Goal: Task Accomplishment & Management: Manage account settings

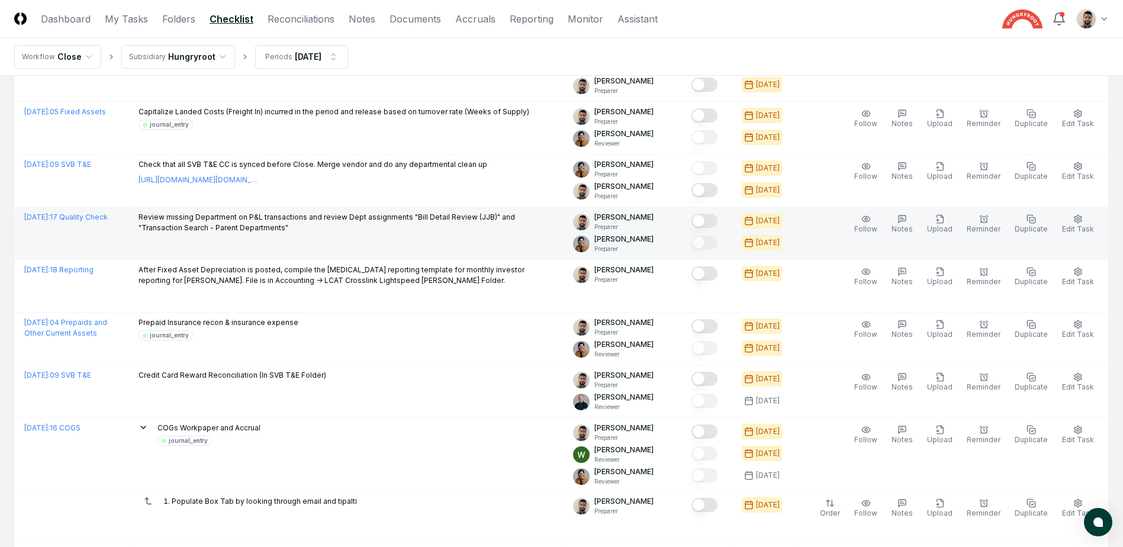
scroll to position [474, 0]
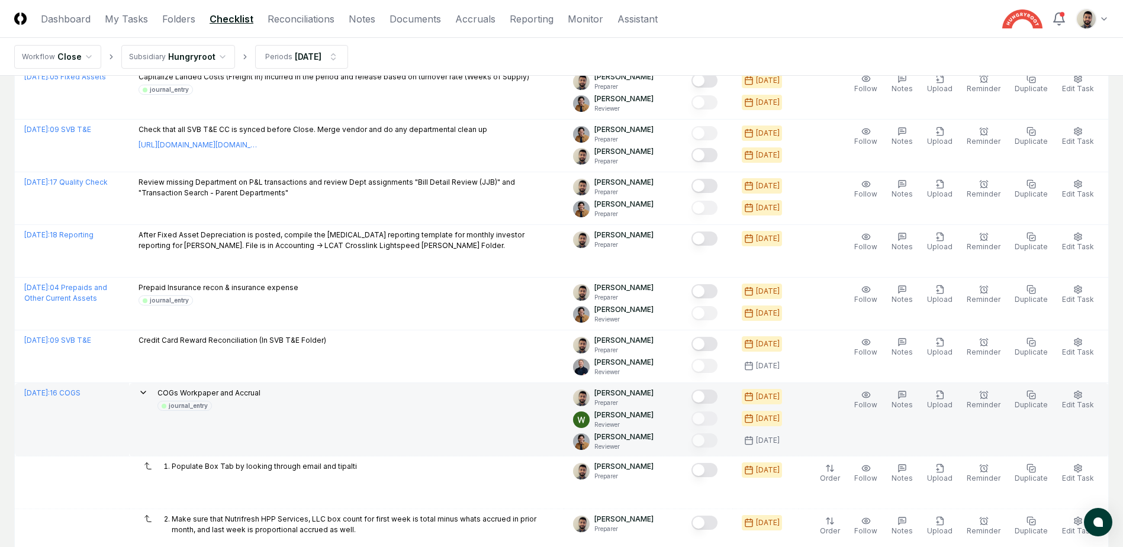
click at [148, 393] on icon at bounding box center [143, 392] width 9 height 9
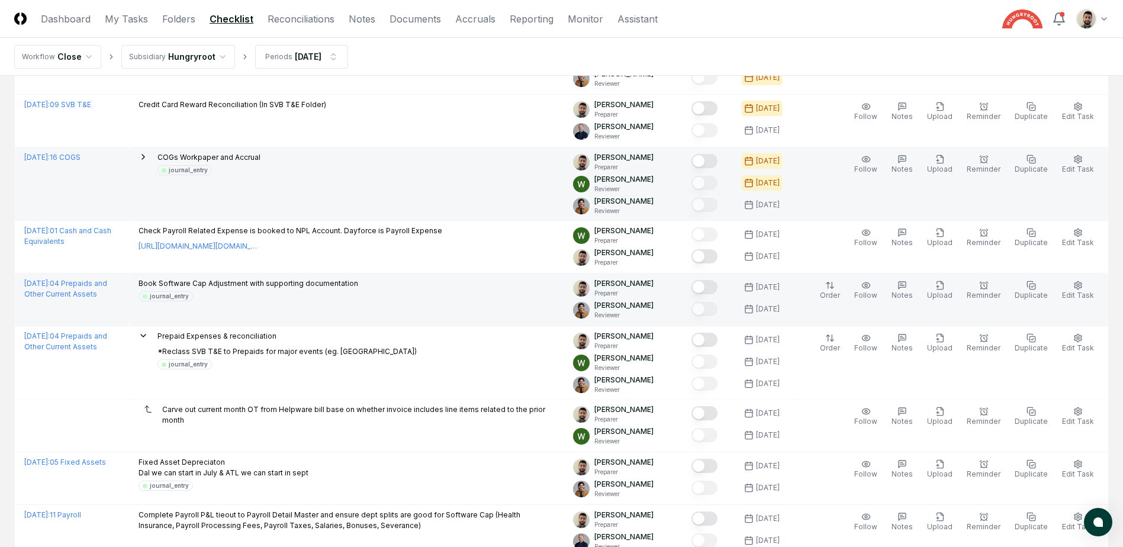
scroll to position [711, 0]
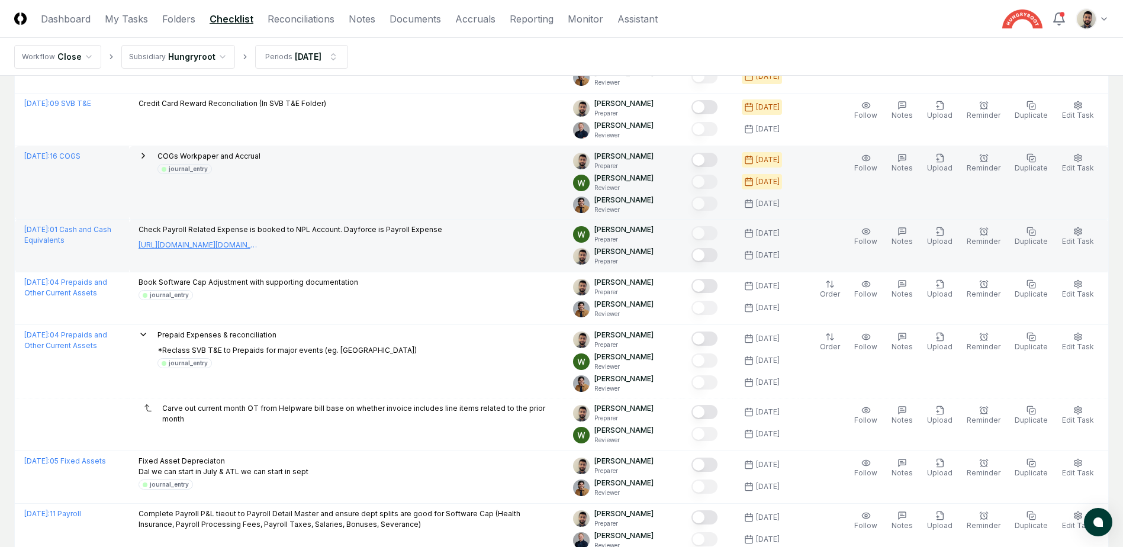
click at [256, 246] on link "[URL][DOMAIN_NAME][DOMAIN_NAME]" at bounding box center [198, 245] width 118 height 11
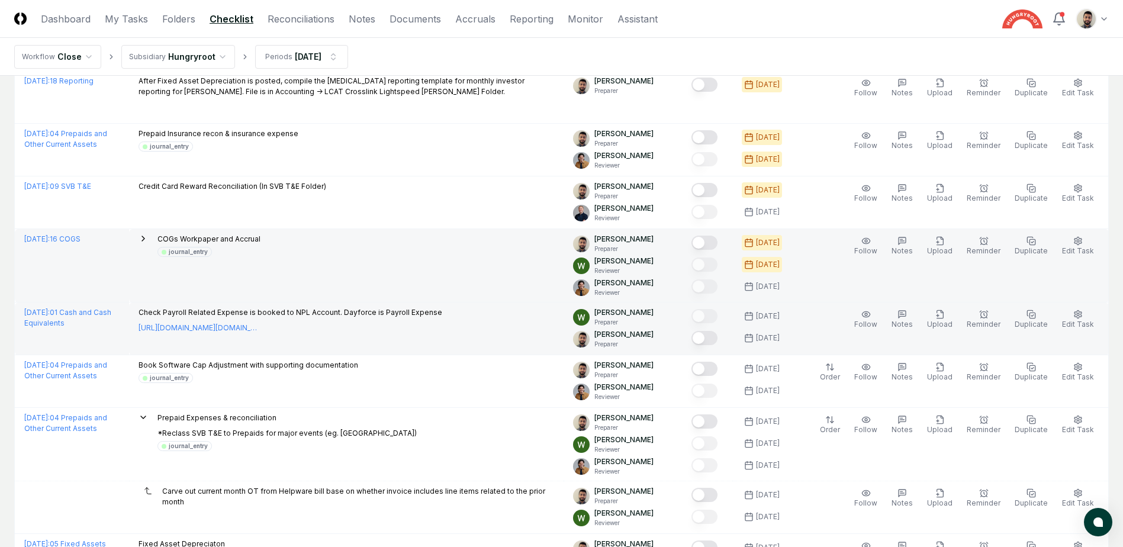
scroll to position [533, 0]
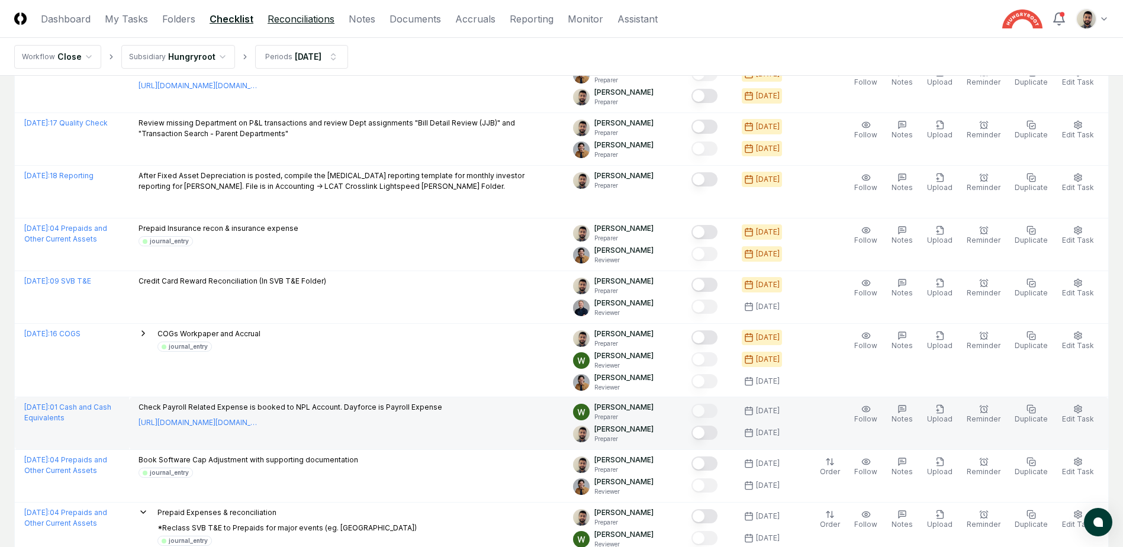
click at [285, 21] on link "Reconciliations" at bounding box center [301, 19] width 67 height 14
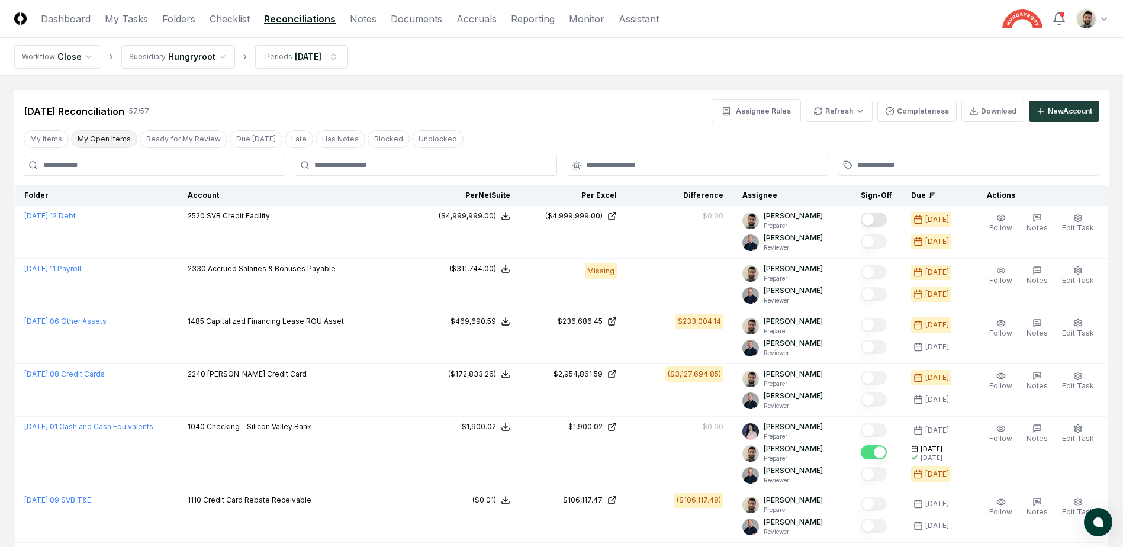
click at [87, 142] on button "My Open Items" at bounding box center [104, 139] width 66 height 18
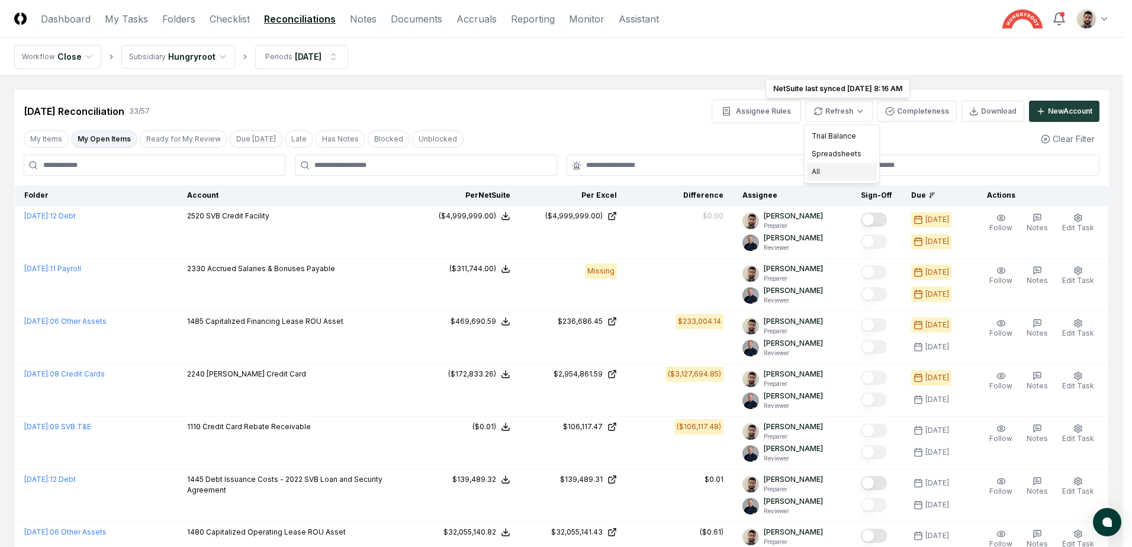
click at [838, 175] on div "All" at bounding box center [842, 172] width 70 height 18
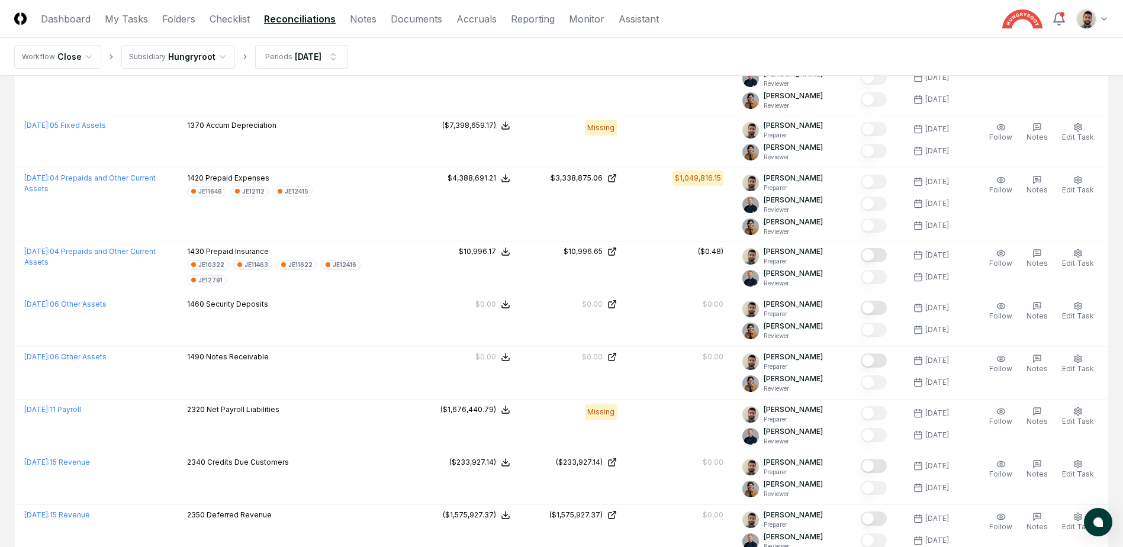
scroll to position [1303, 0]
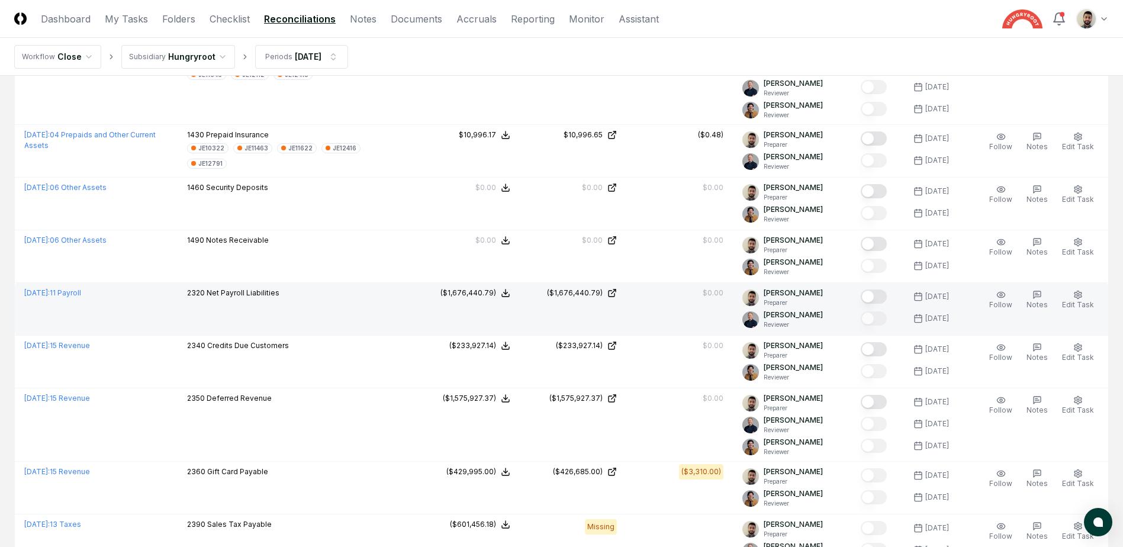
click at [892, 294] on div at bounding box center [876, 298] width 31 height 20
click at [887, 295] on button "Mark complete" at bounding box center [874, 297] width 26 height 14
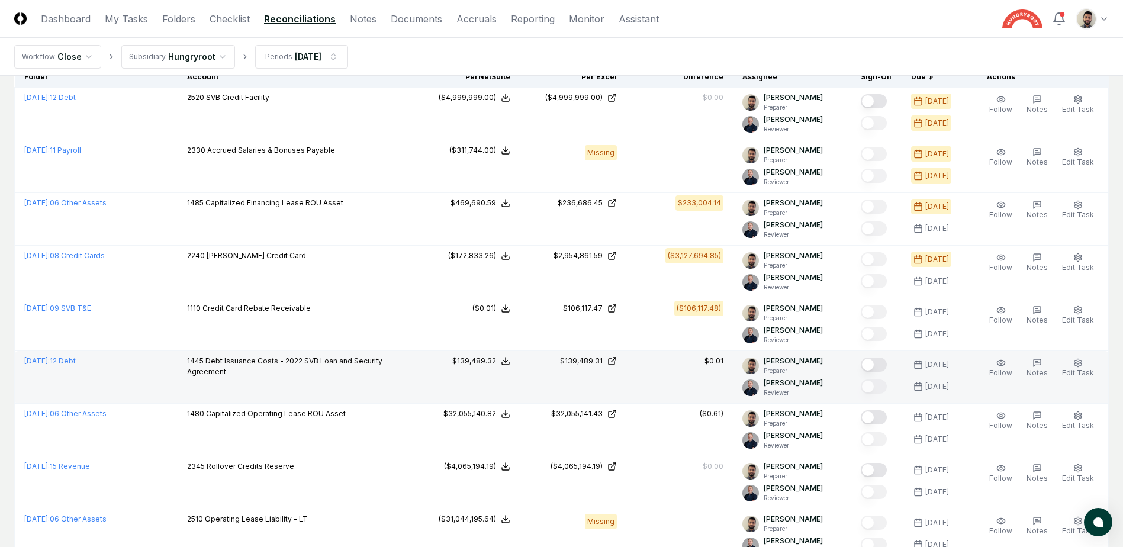
scroll to position [0, 0]
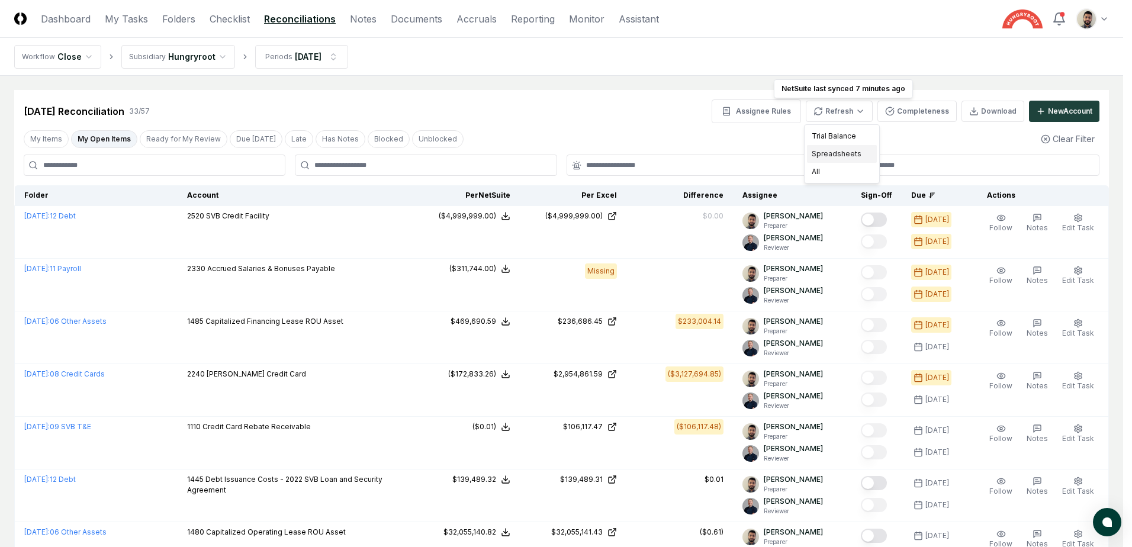
click at [846, 156] on div "Spreadsheets" at bounding box center [842, 154] width 70 height 18
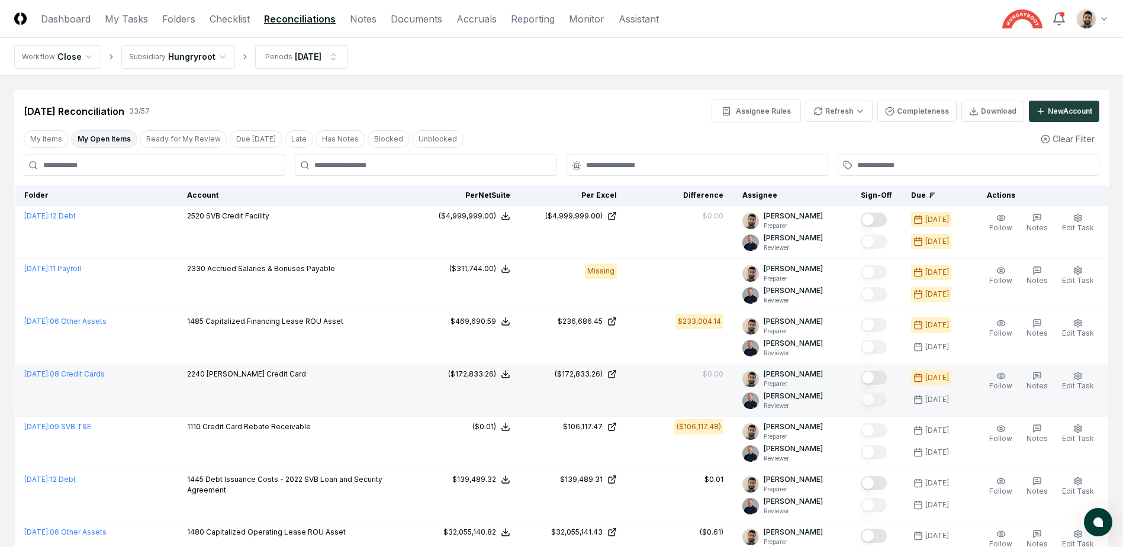
click at [887, 382] on button "Mark complete" at bounding box center [874, 378] width 26 height 14
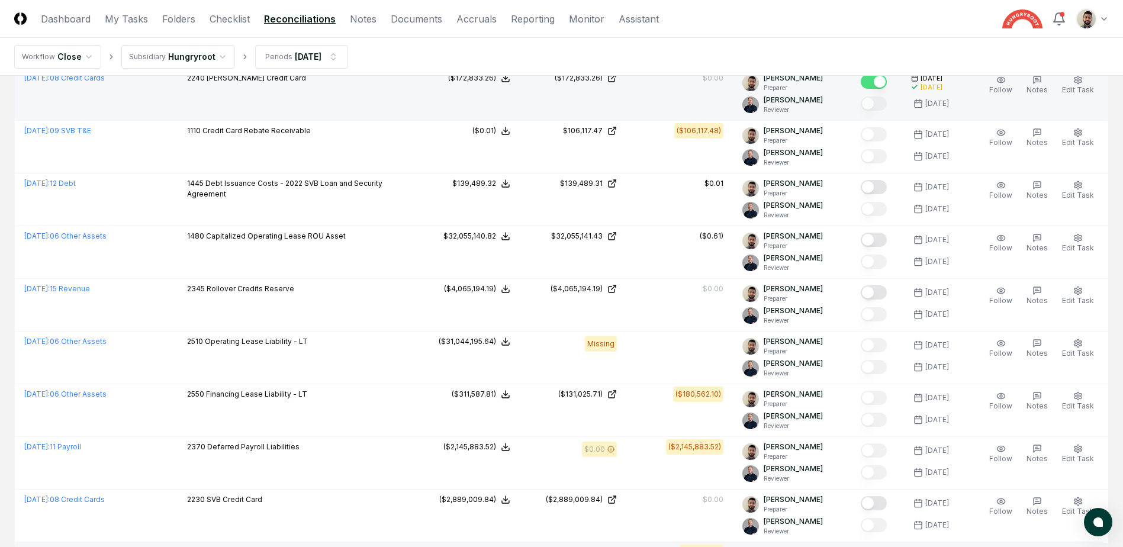
scroll to position [592, 0]
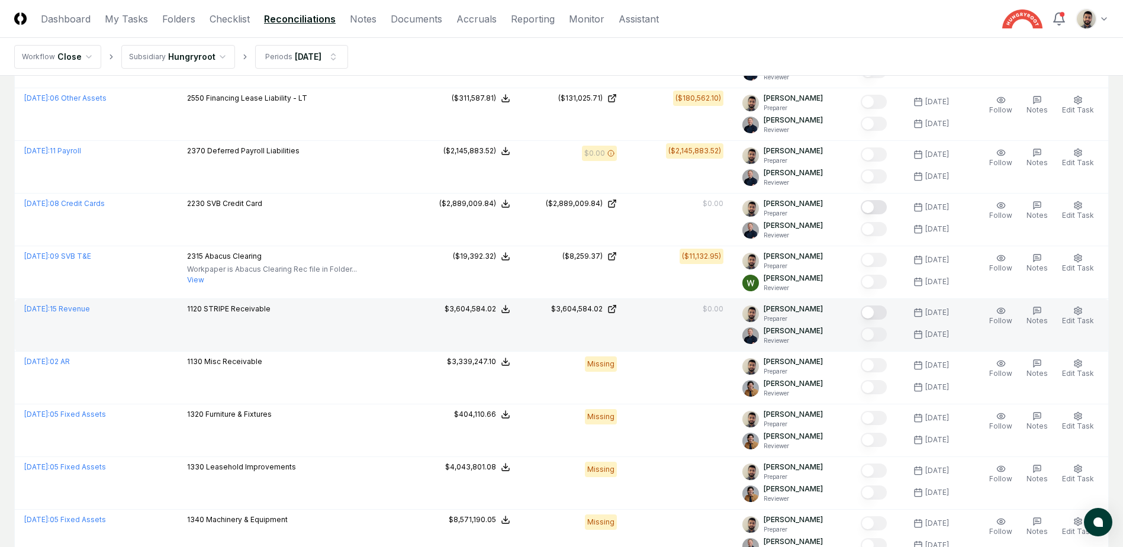
click at [886, 314] on button "Mark complete" at bounding box center [874, 313] width 26 height 14
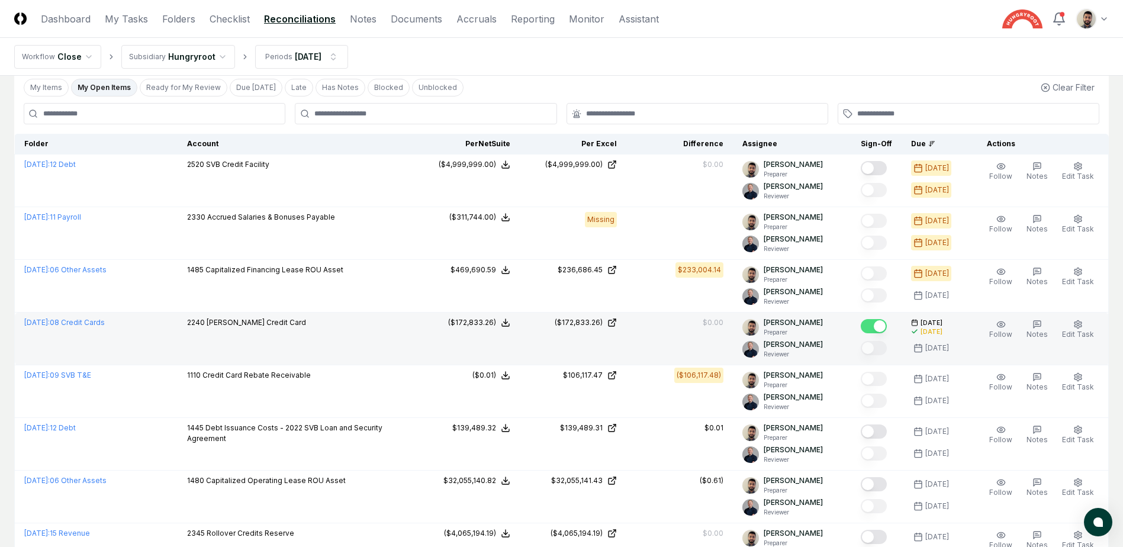
scroll to position [0, 0]
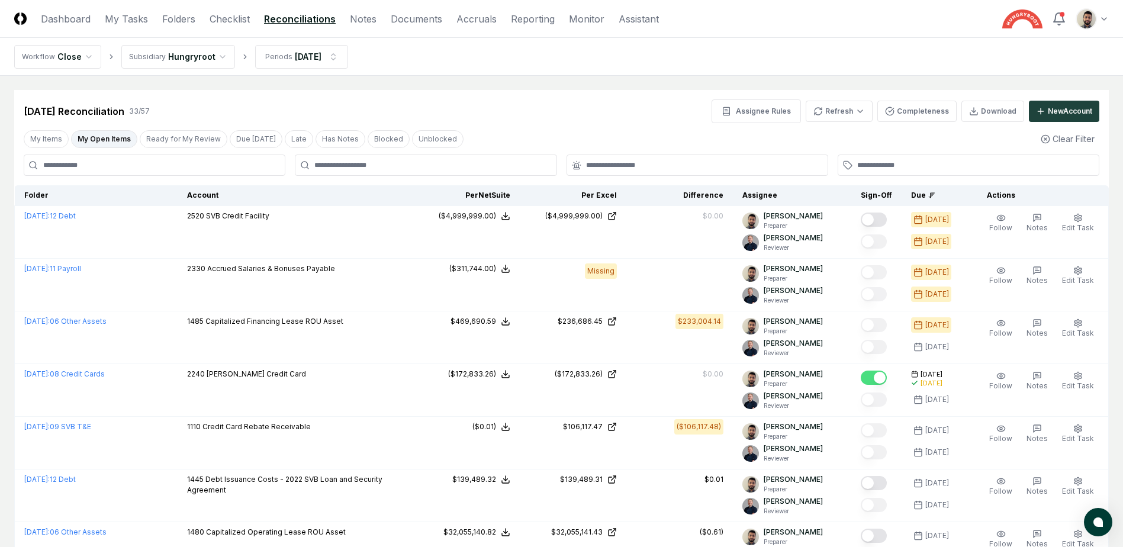
click at [488, 111] on div "[DATE] Reconciliation 33 / 57 Assignee Rules Refresh Completeness Download New …" at bounding box center [562, 111] width 1076 height 24
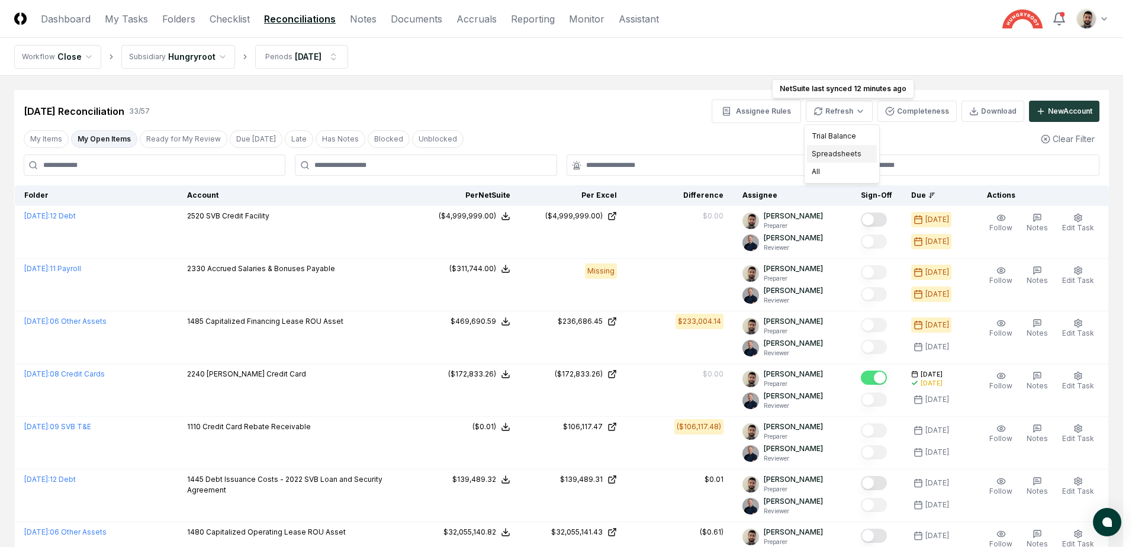
click at [838, 158] on div "Spreadsheets" at bounding box center [842, 154] width 70 height 18
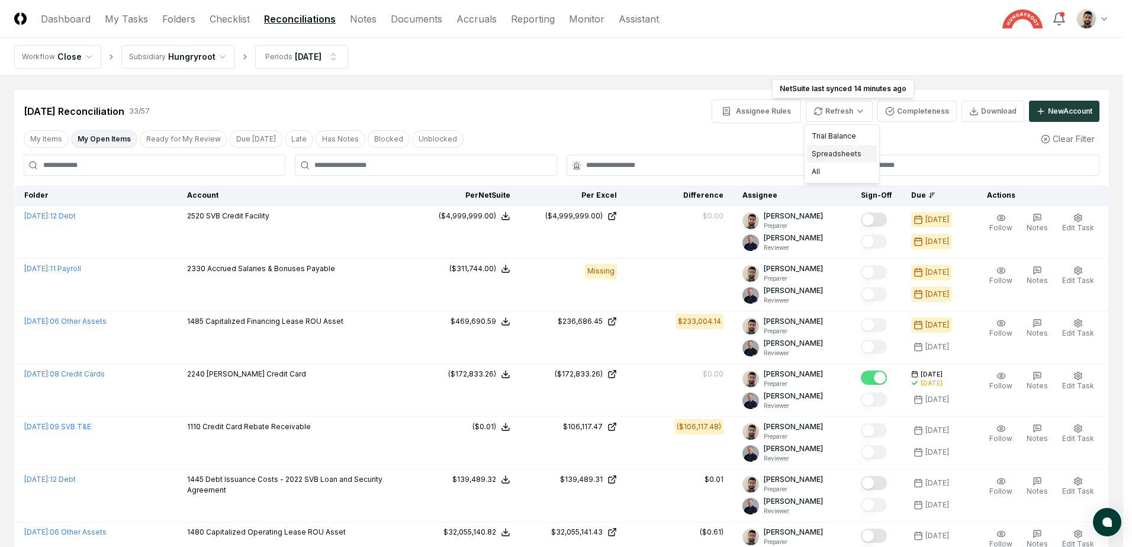
click at [844, 152] on div "Spreadsheets" at bounding box center [842, 154] width 70 height 18
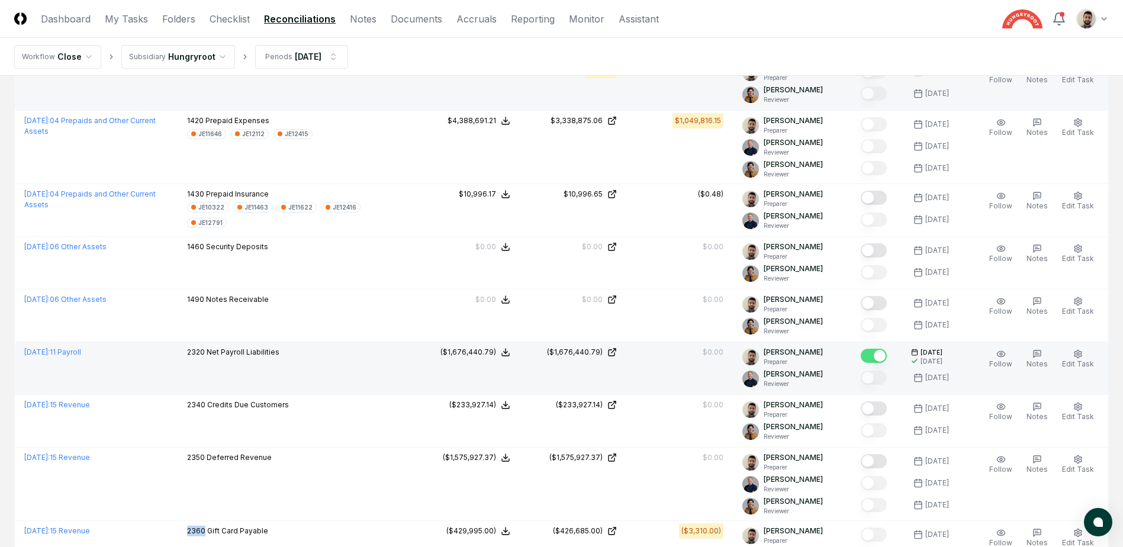
scroll to position [1480, 0]
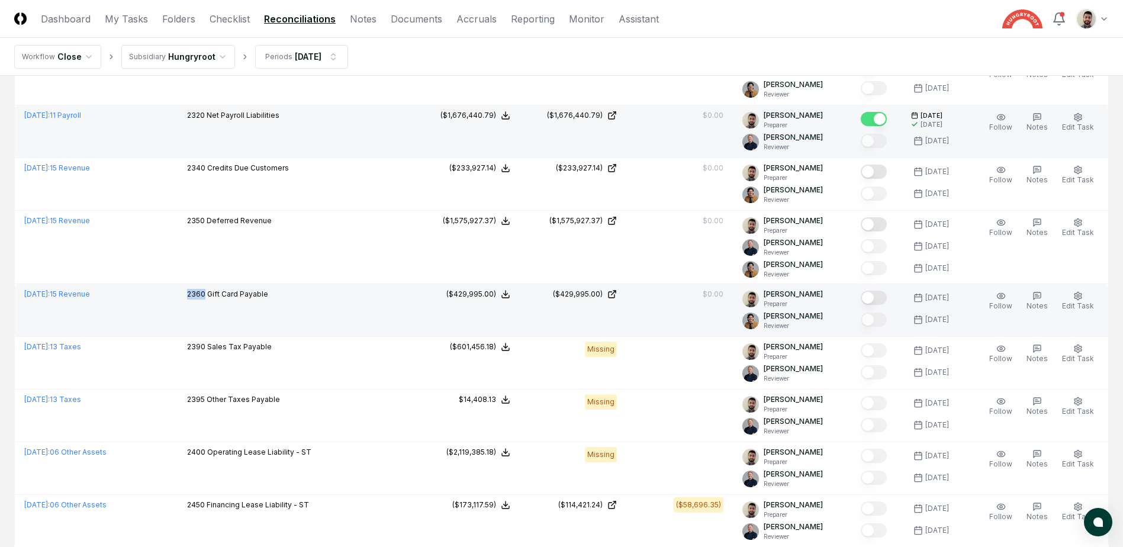
click at [887, 298] on button "Mark complete" at bounding box center [874, 298] width 26 height 14
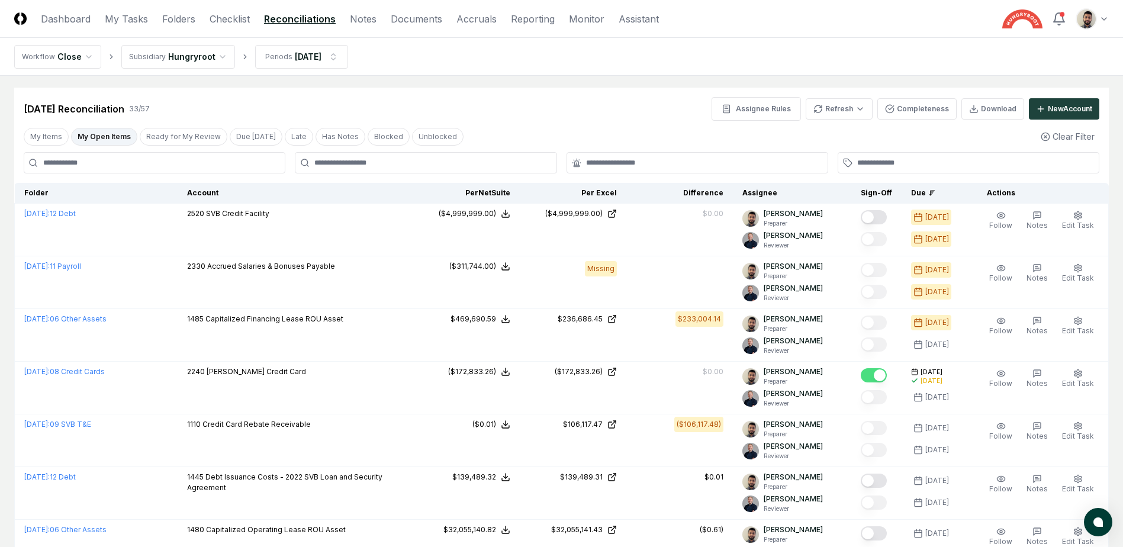
scroll to position [0, 0]
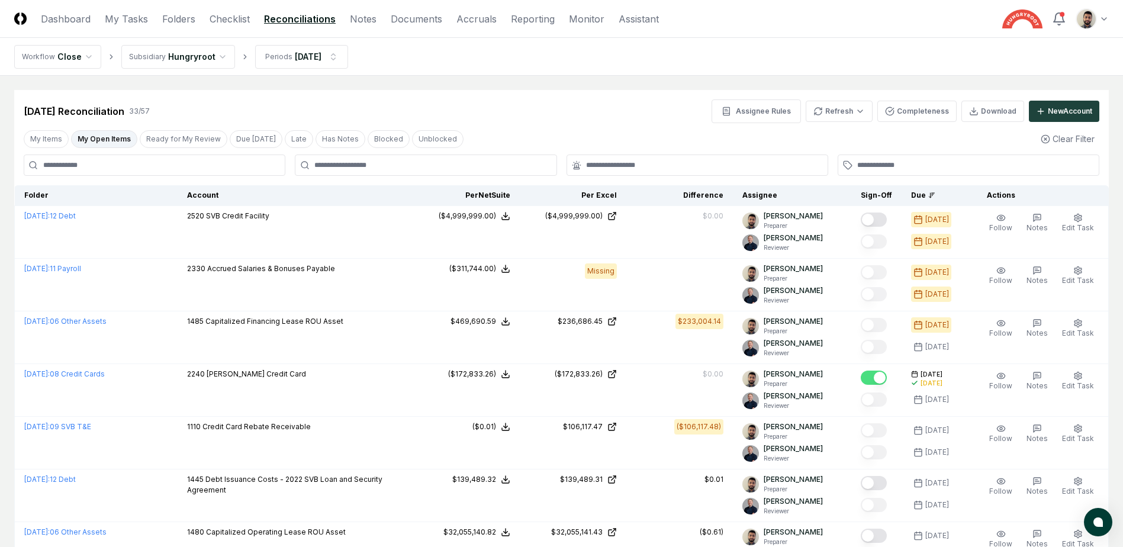
click at [88, 140] on button "My Open Items" at bounding box center [104, 139] width 66 height 18
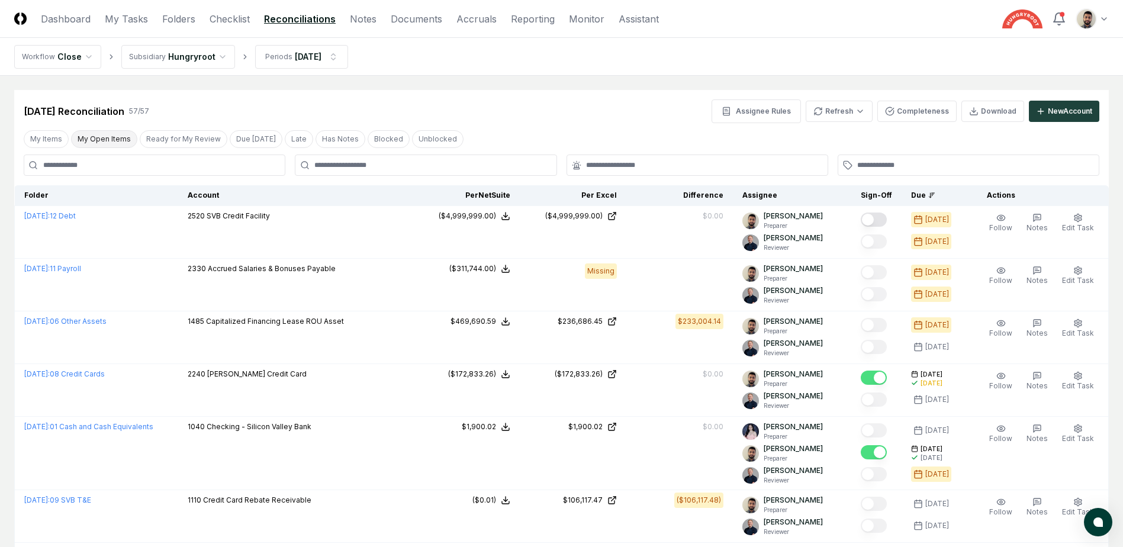
click at [95, 142] on button "My Open Items" at bounding box center [104, 139] width 66 height 18
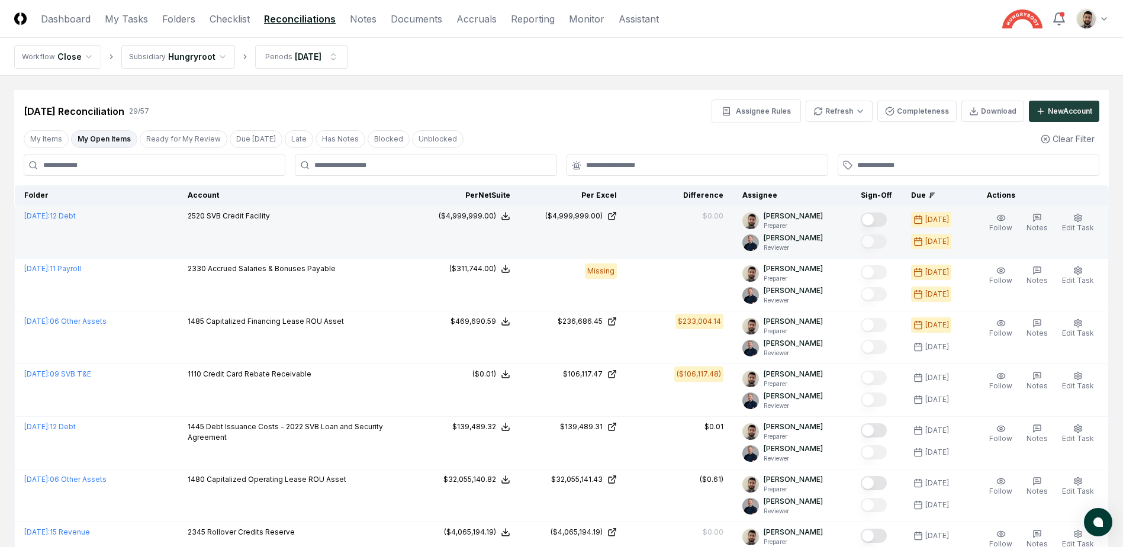
click at [886, 220] on button "Mark complete" at bounding box center [874, 220] width 26 height 14
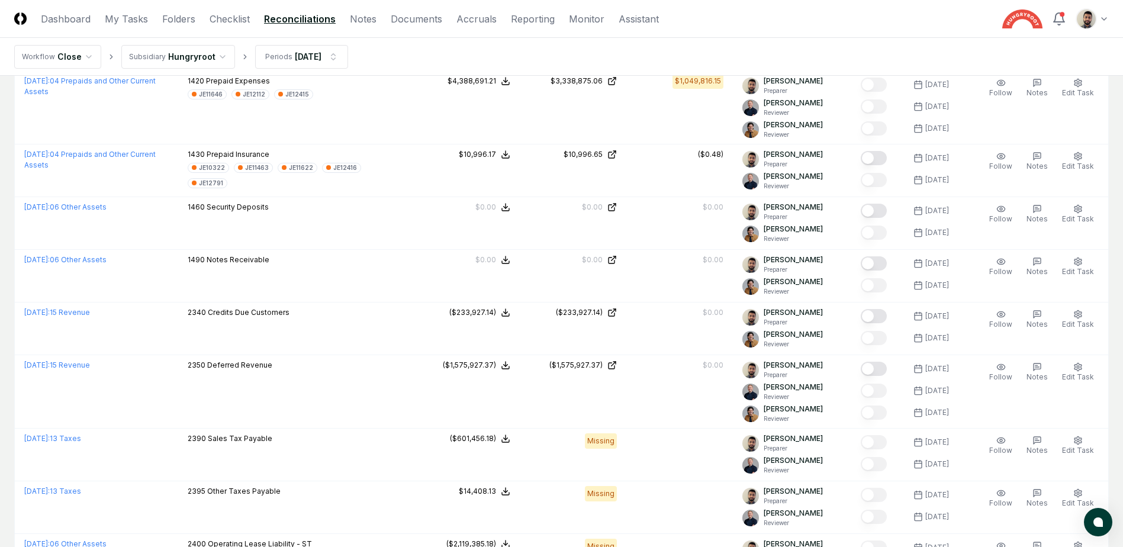
scroll to position [1118, 0]
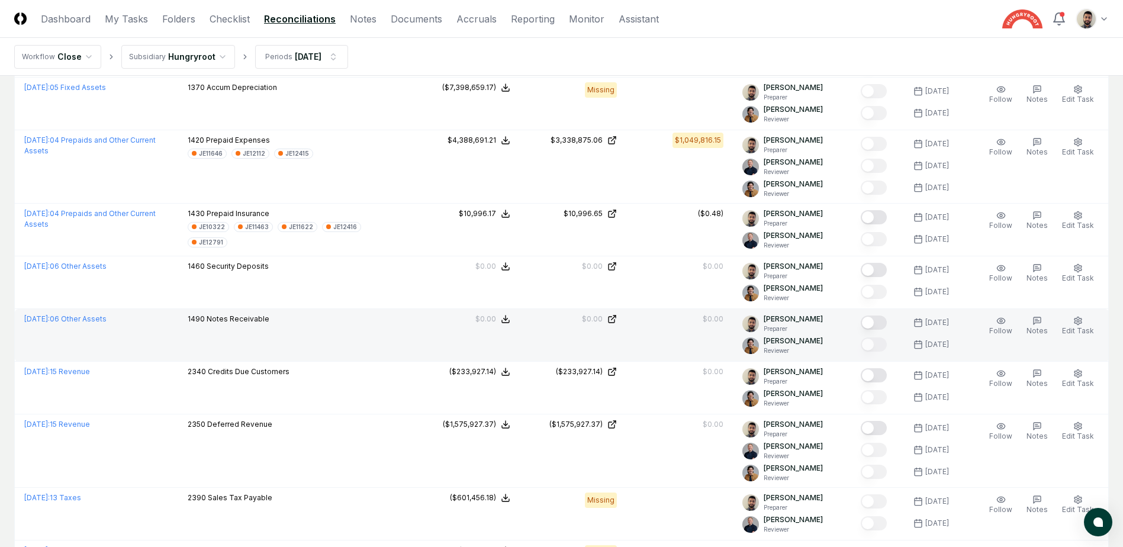
click at [880, 323] on button "Mark complete" at bounding box center [874, 323] width 26 height 14
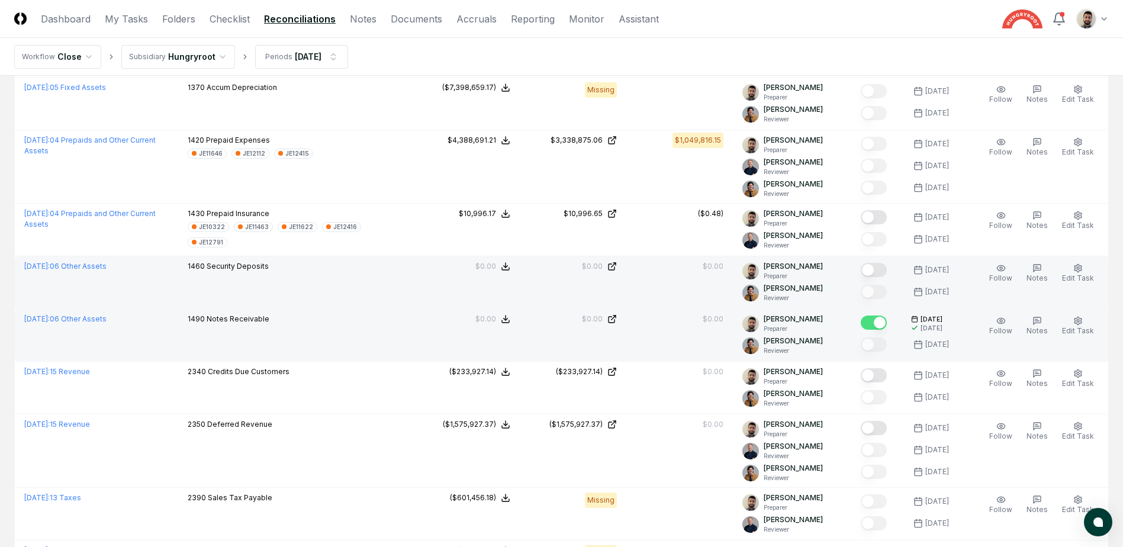
click at [884, 271] on button "Mark complete" at bounding box center [874, 270] width 26 height 14
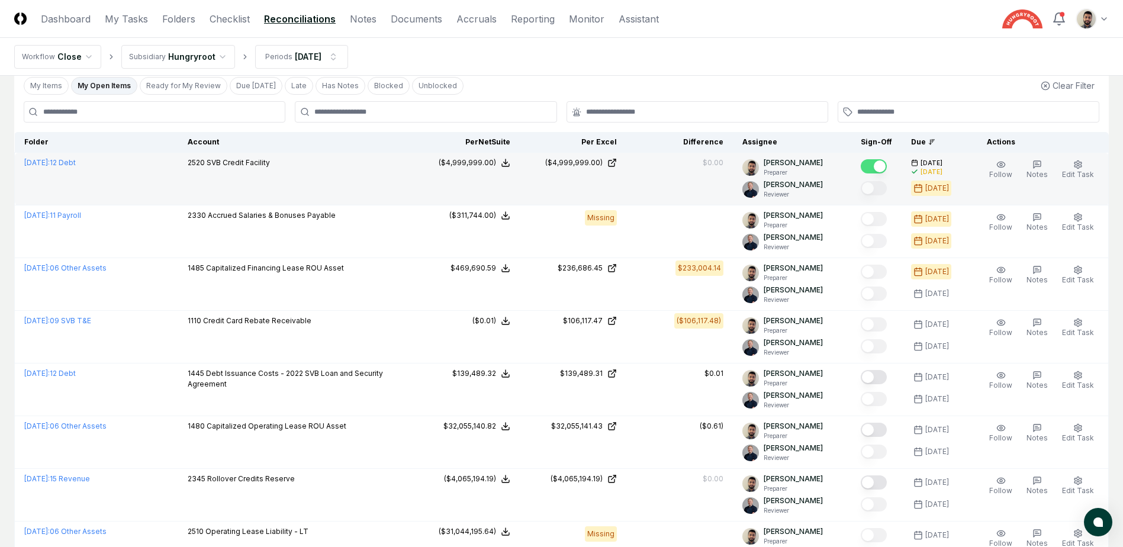
scroll to position [53, 0]
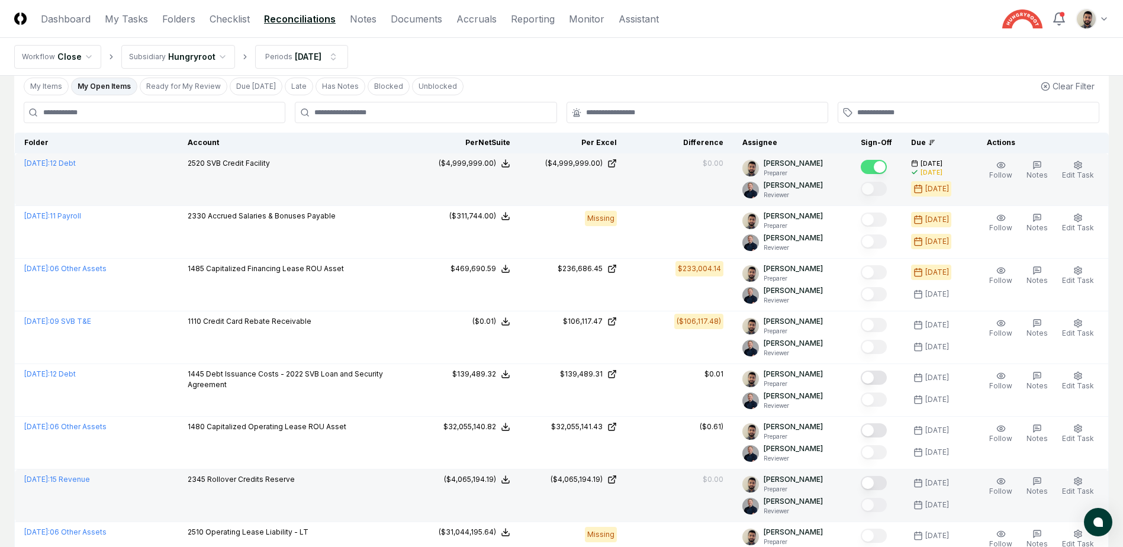
click at [882, 482] on button "Mark complete" at bounding box center [874, 483] width 26 height 14
click at [106, 88] on button "My Open Items" at bounding box center [104, 87] width 66 height 18
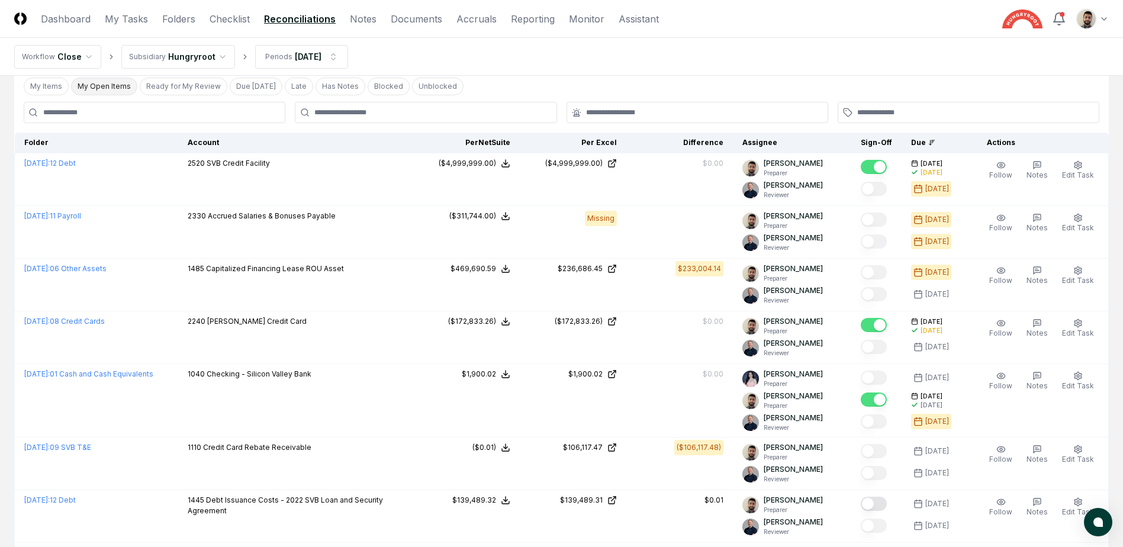
click at [106, 88] on button "My Open Items" at bounding box center [104, 87] width 66 height 18
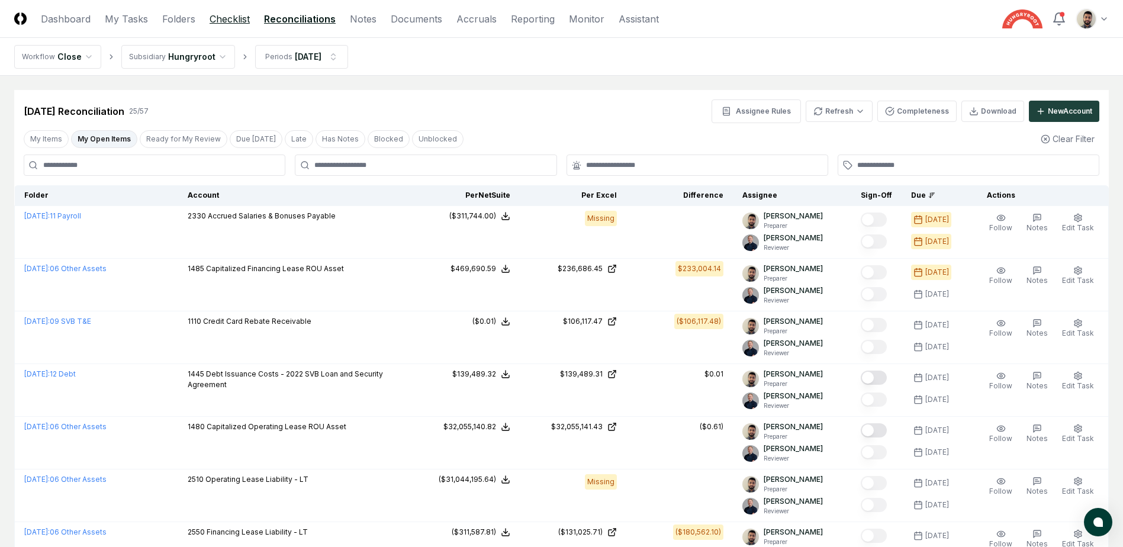
click at [238, 23] on link "Checklist" at bounding box center [230, 19] width 40 height 14
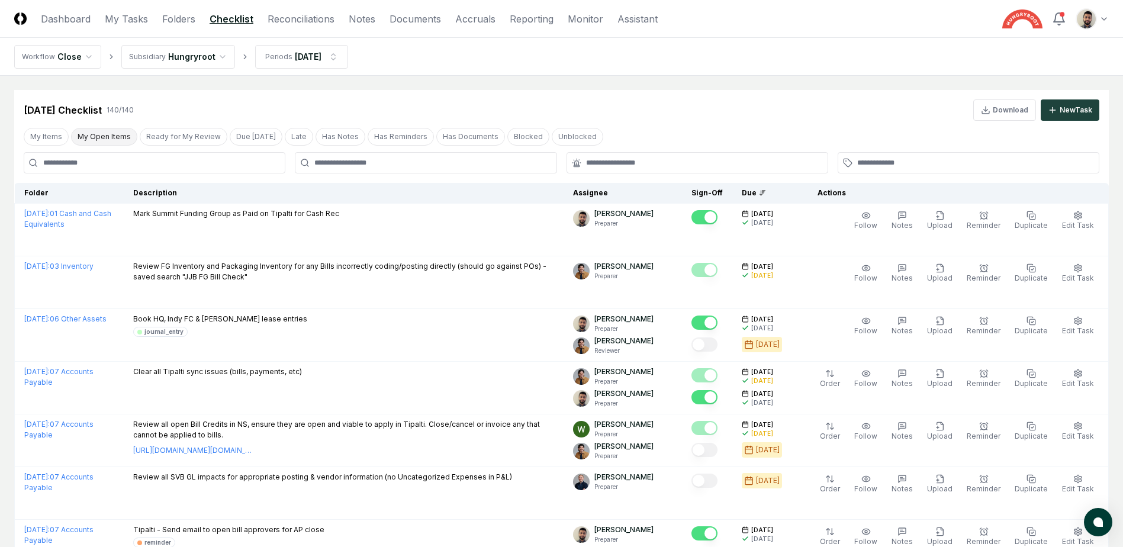
click at [111, 138] on button "My Open Items" at bounding box center [104, 137] width 66 height 18
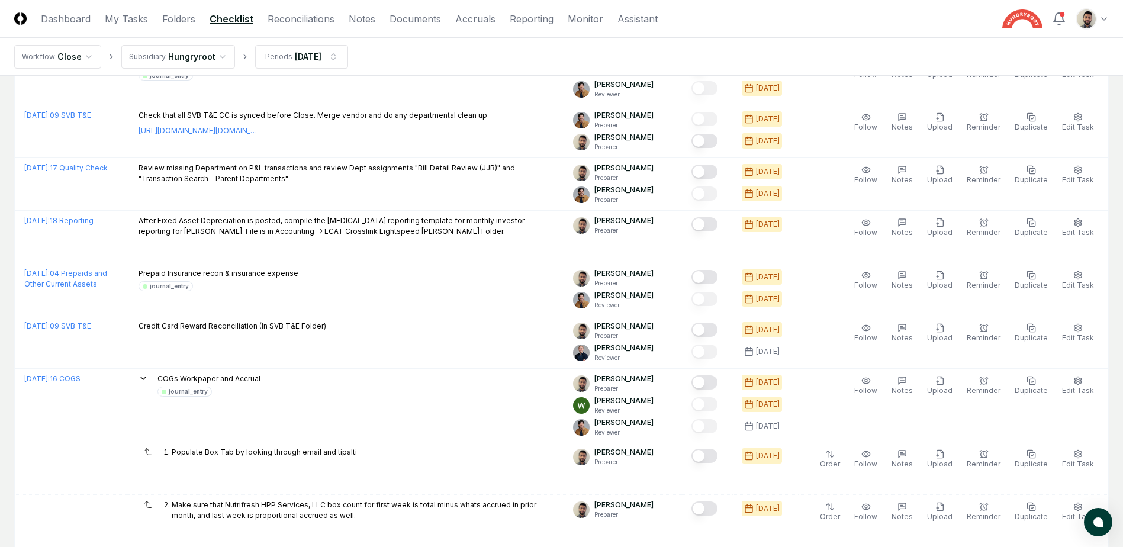
scroll to position [1088, 0]
